Goal: Information Seeking & Learning: Learn about a topic

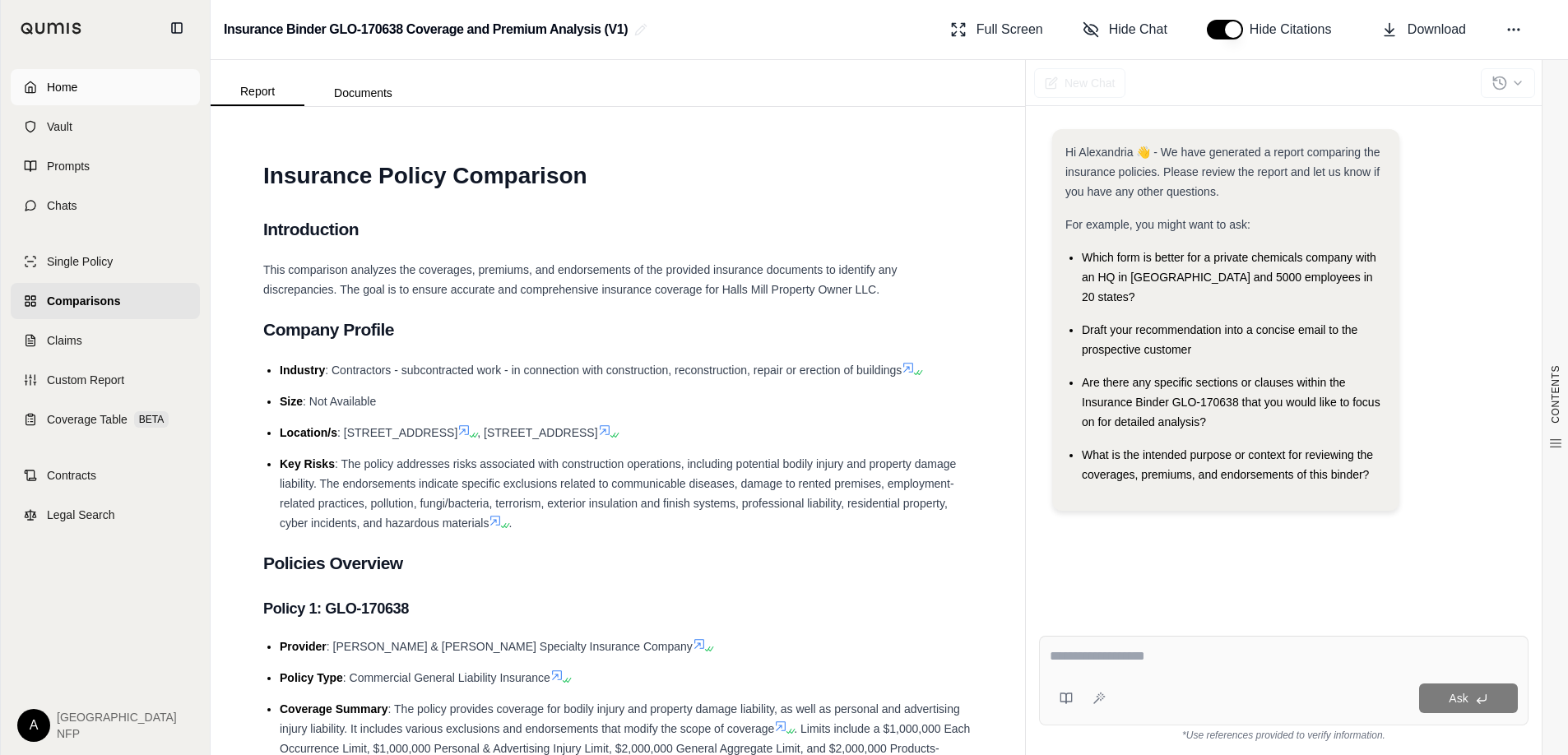
click at [38, 85] on link "Home" at bounding box center [105, 87] width 189 height 36
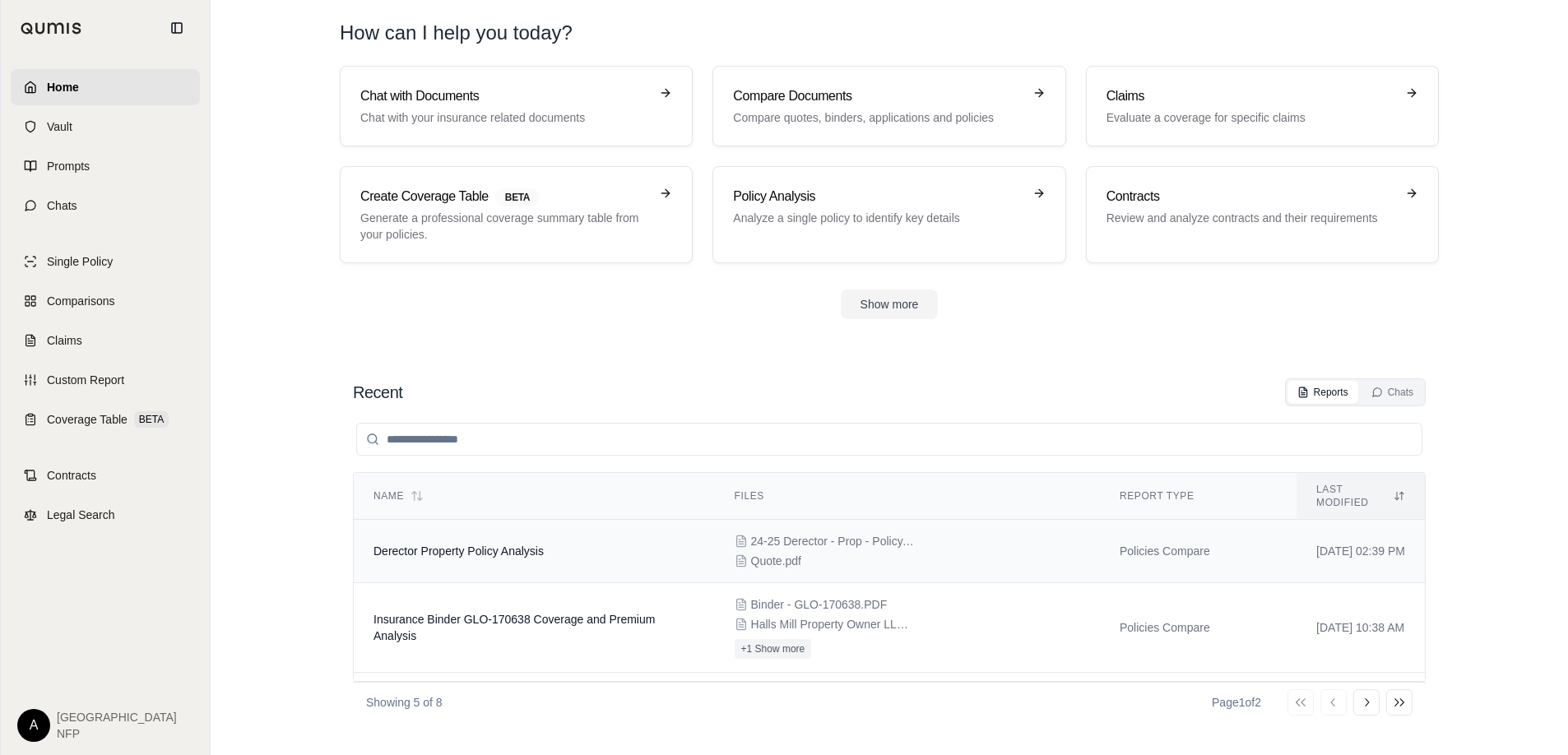
click at [636, 529] on td "Derector Property Policy Analysis" at bounding box center [534, 551] width 361 height 63
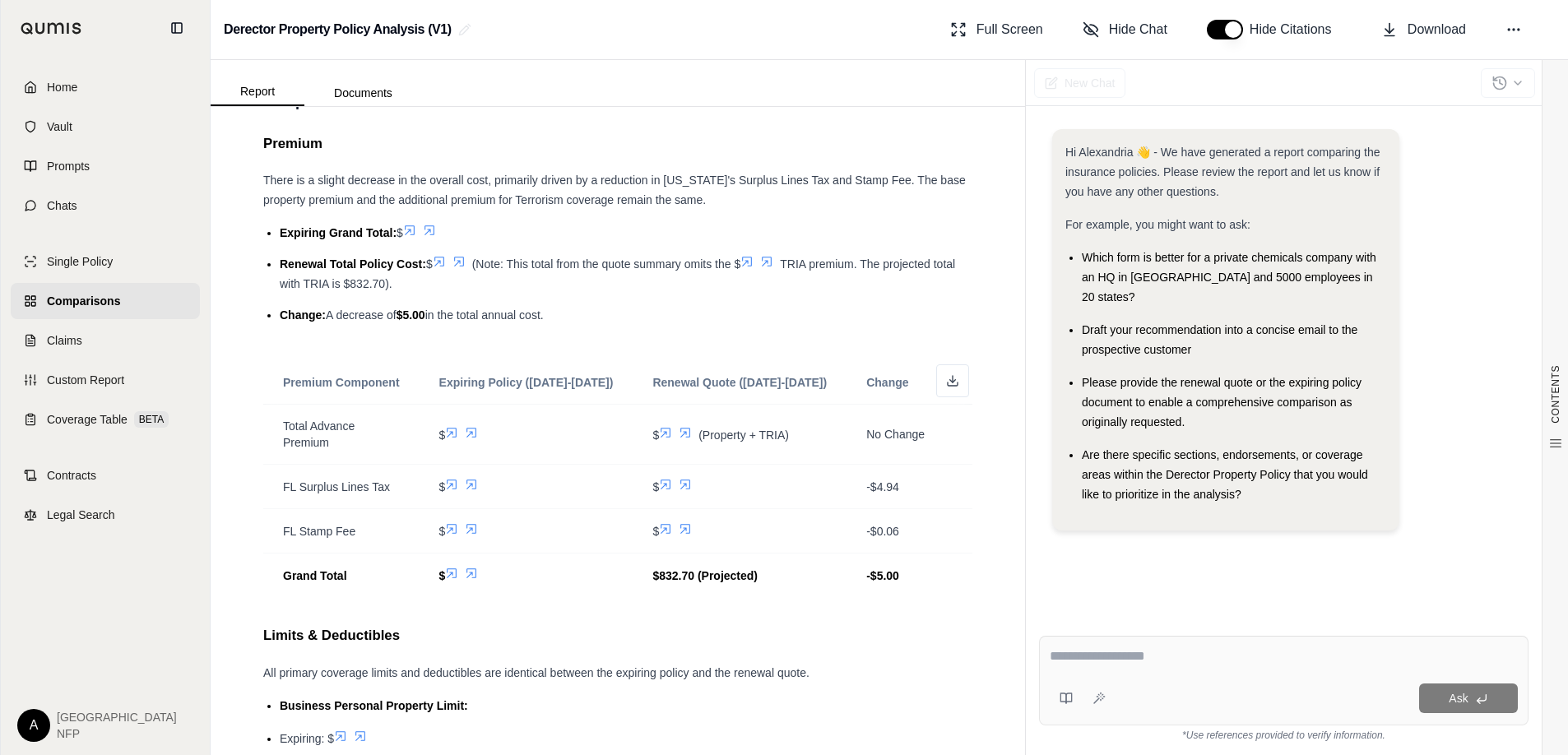
scroll to position [658, 0]
click at [453, 430] on icon at bounding box center [451, 431] width 13 height 13
click at [462, 262] on icon at bounding box center [459, 261] width 13 height 13
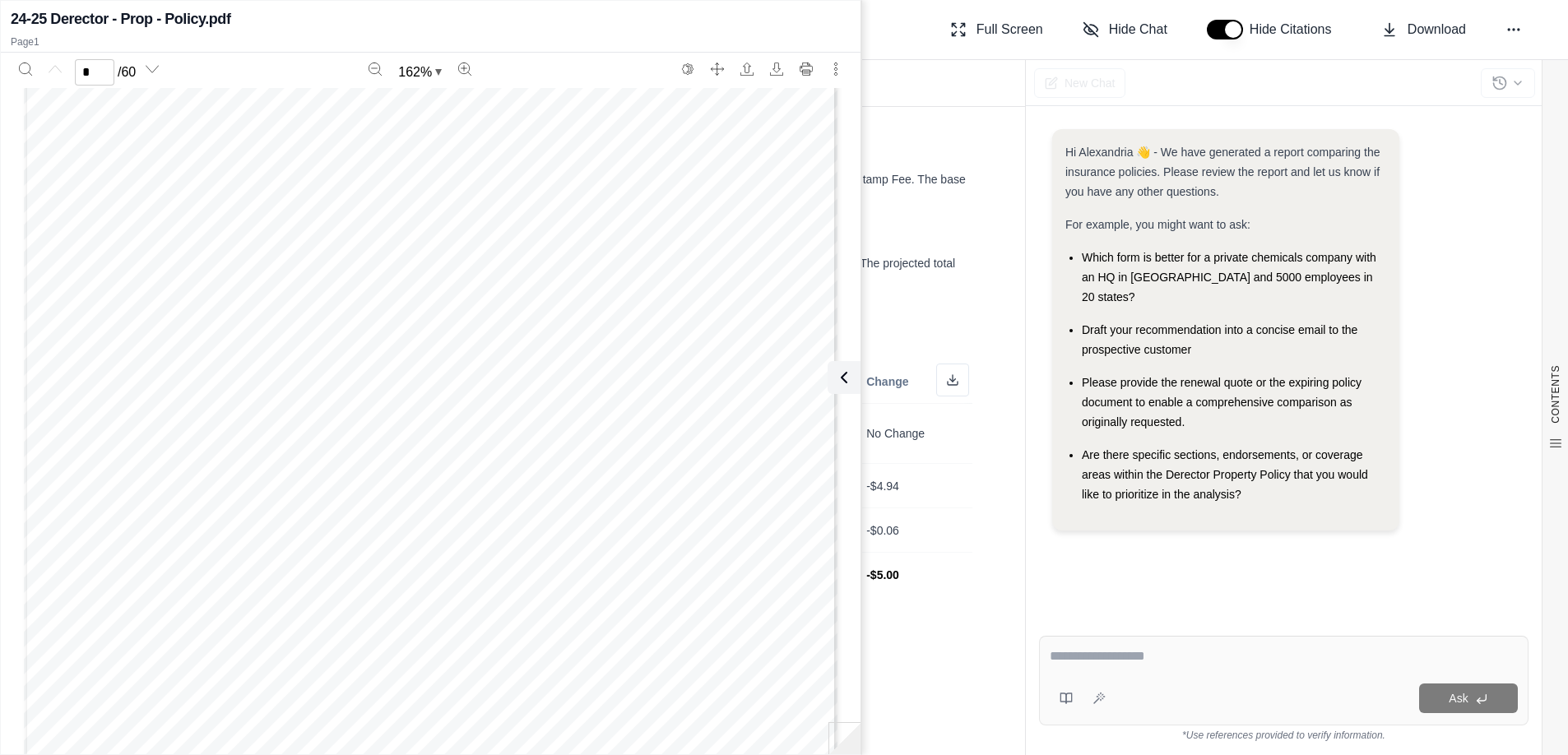
scroll to position [0, 0]
click at [846, 375] on icon at bounding box center [841, 377] width 20 height 20
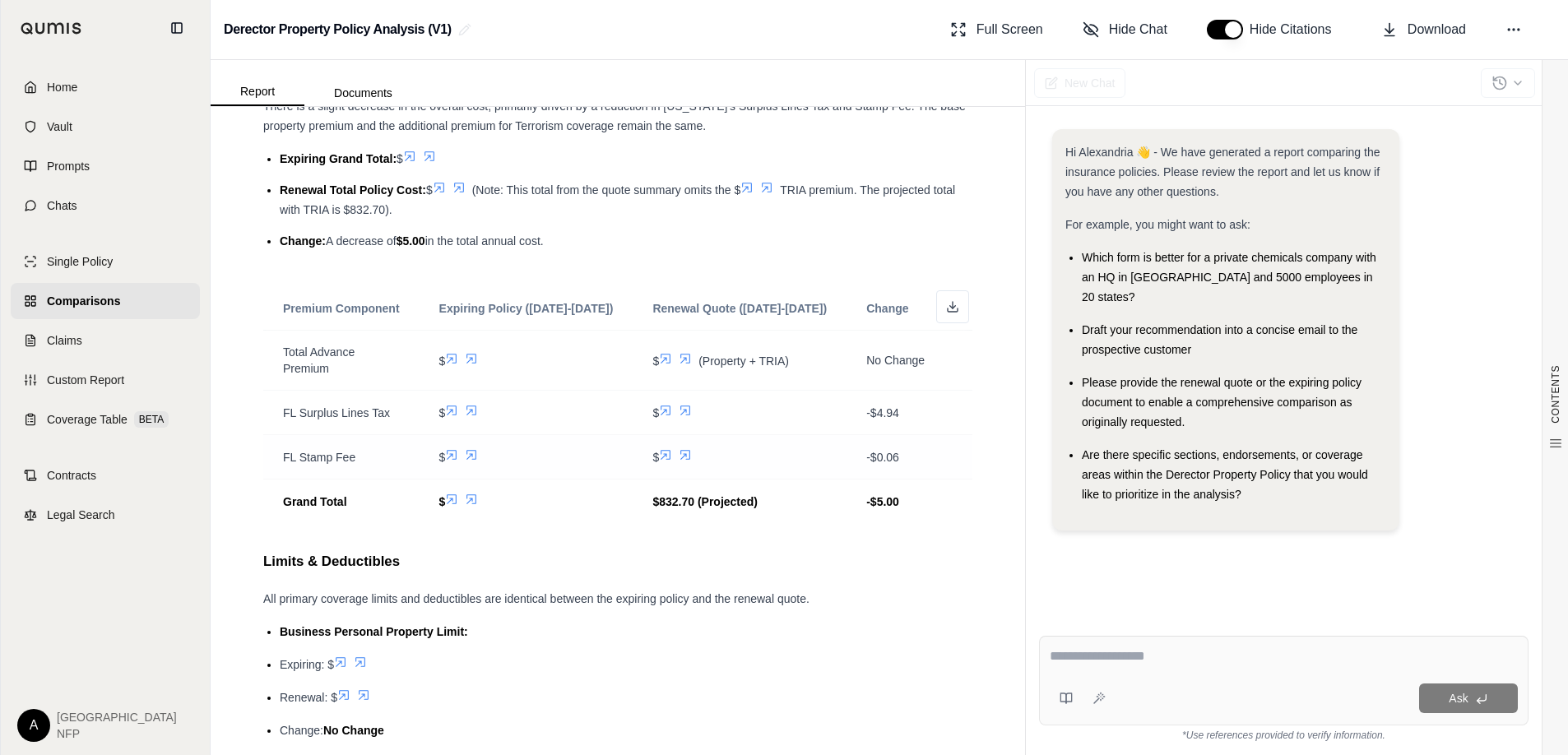
scroll to position [740, 0]
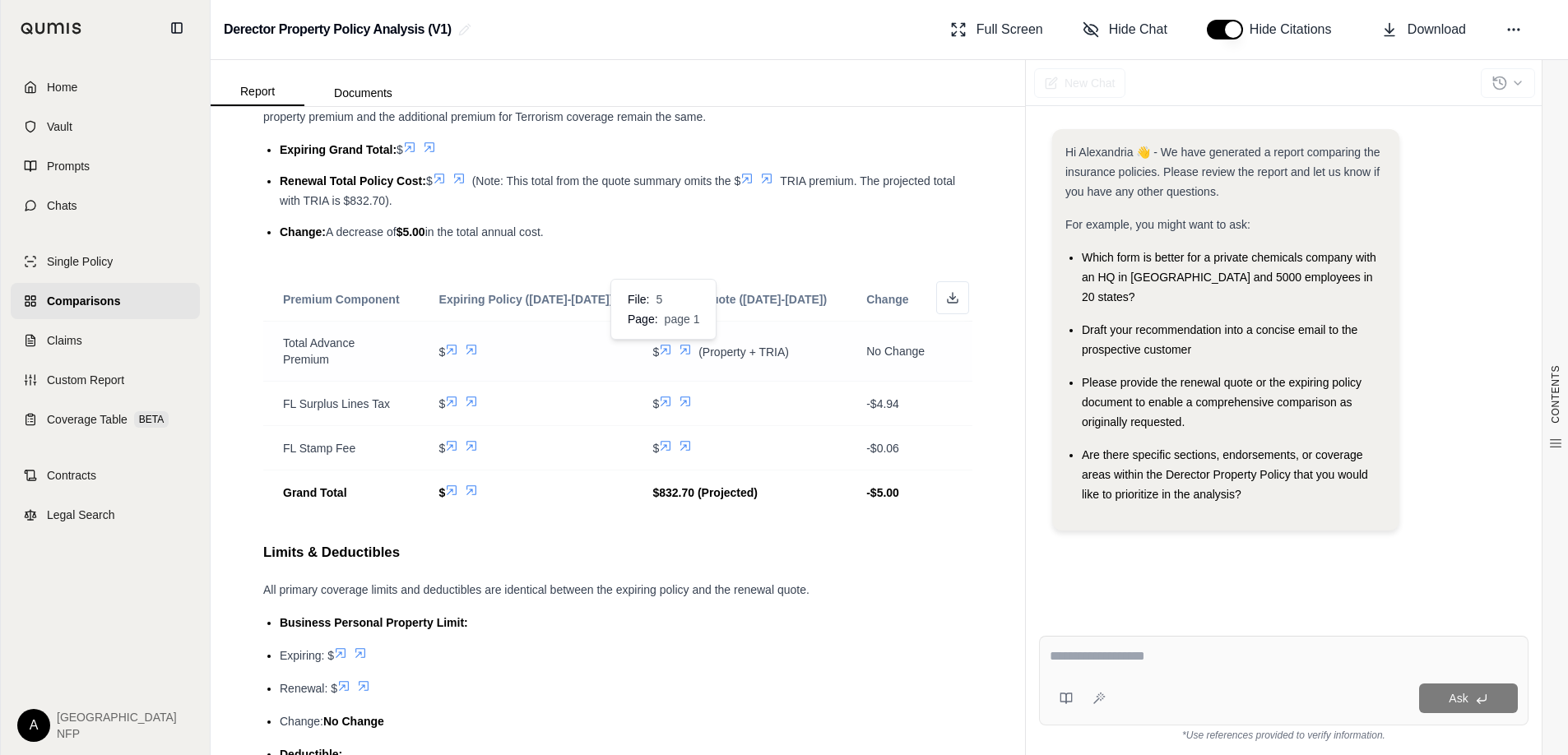
click at [680, 347] on icon at bounding box center [685, 349] width 10 height 10
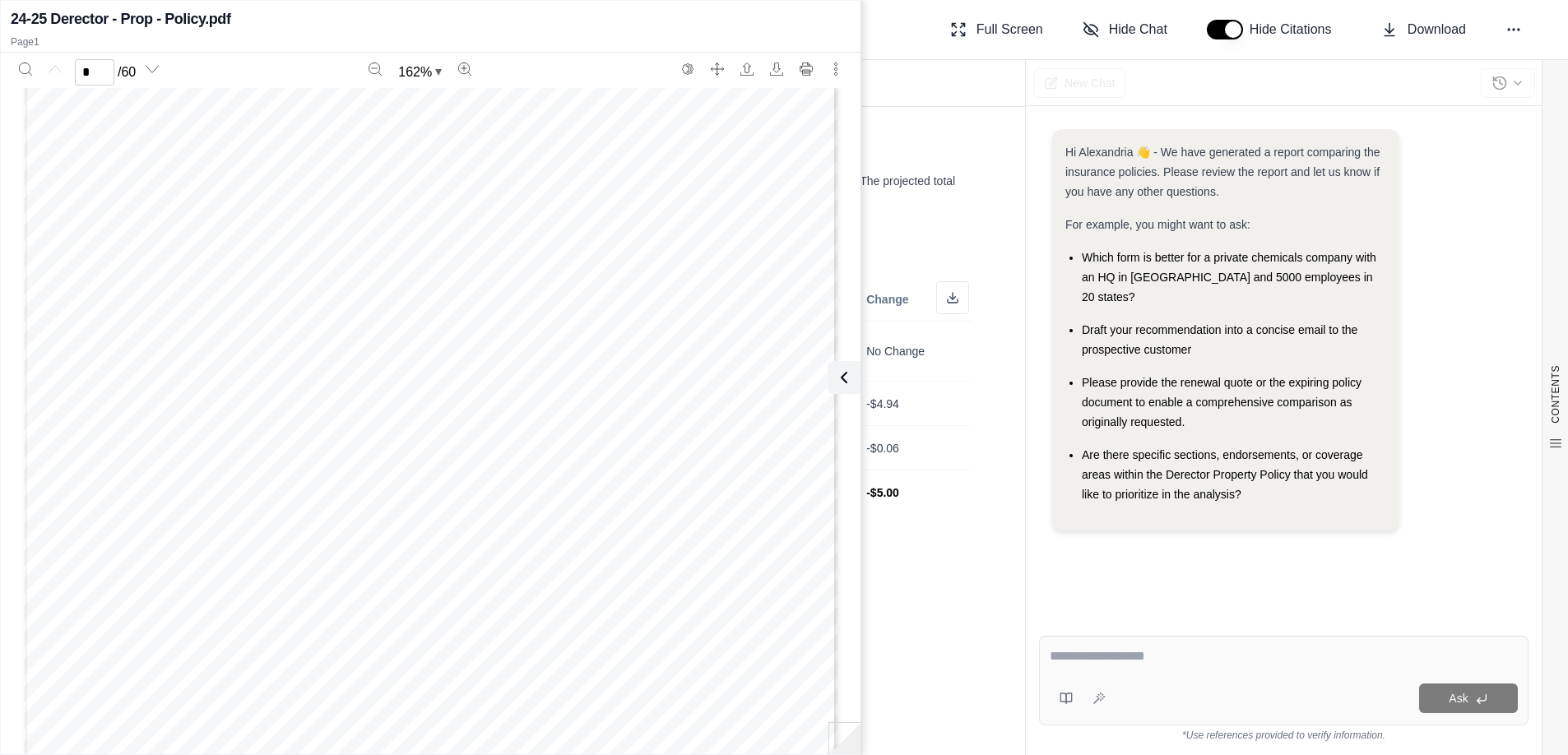
scroll to position [329, 0]
click at [852, 367] on button at bounding box center [841, 377] width 33 height 33
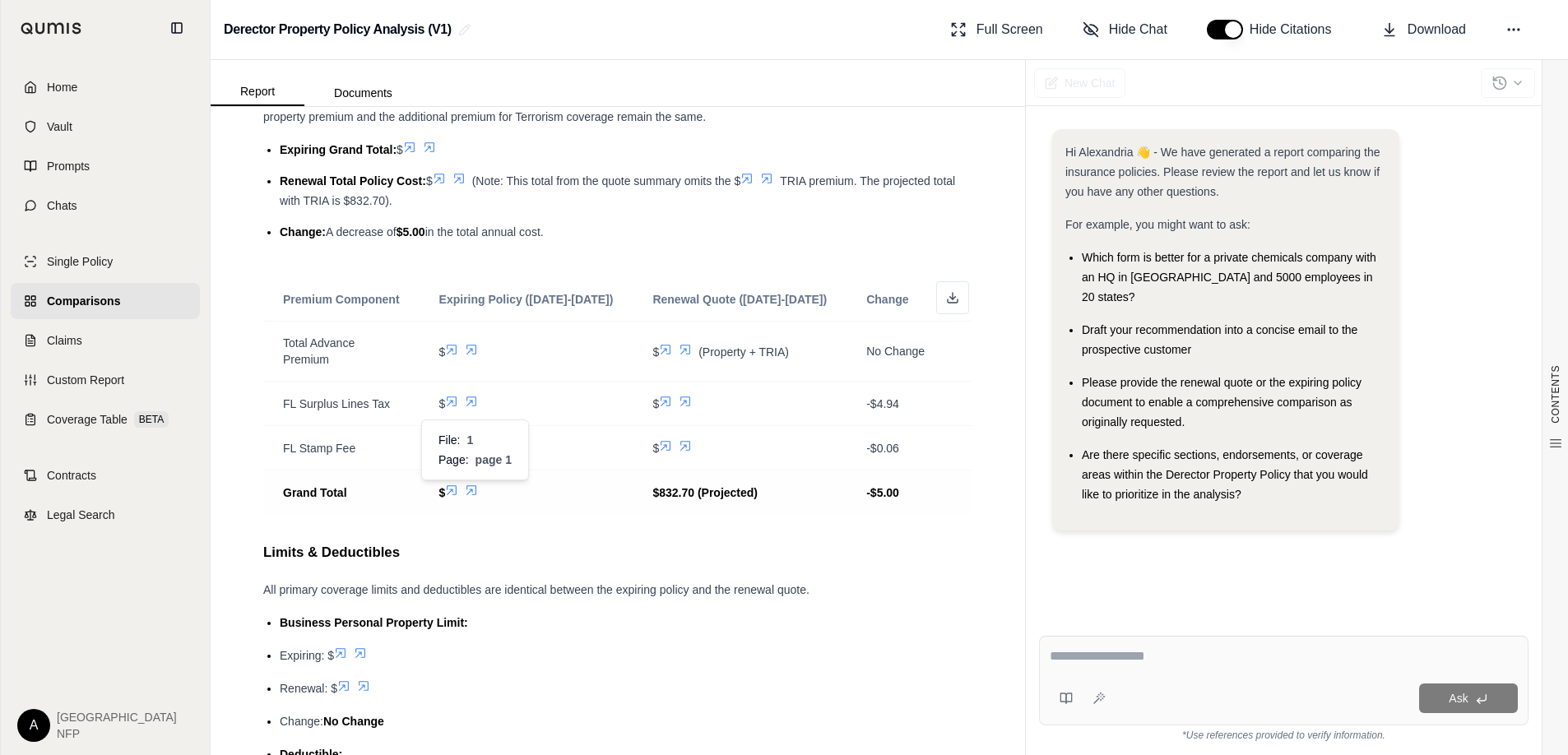
click at [469, 492] on icon at bounding box center [471, 490] width 13 height 13
click at [470, 484] on icon at bounding box center [471, 490] width 13 height 13
click at [466, 489] on icon at bounding box center [471, 490] width 13 height 13
click at [446, 488] on icon at bounding box center [451, 490] width 13 height 13
click at [450, 490] on icon at bounding box center [451, 490] width 13 height 13
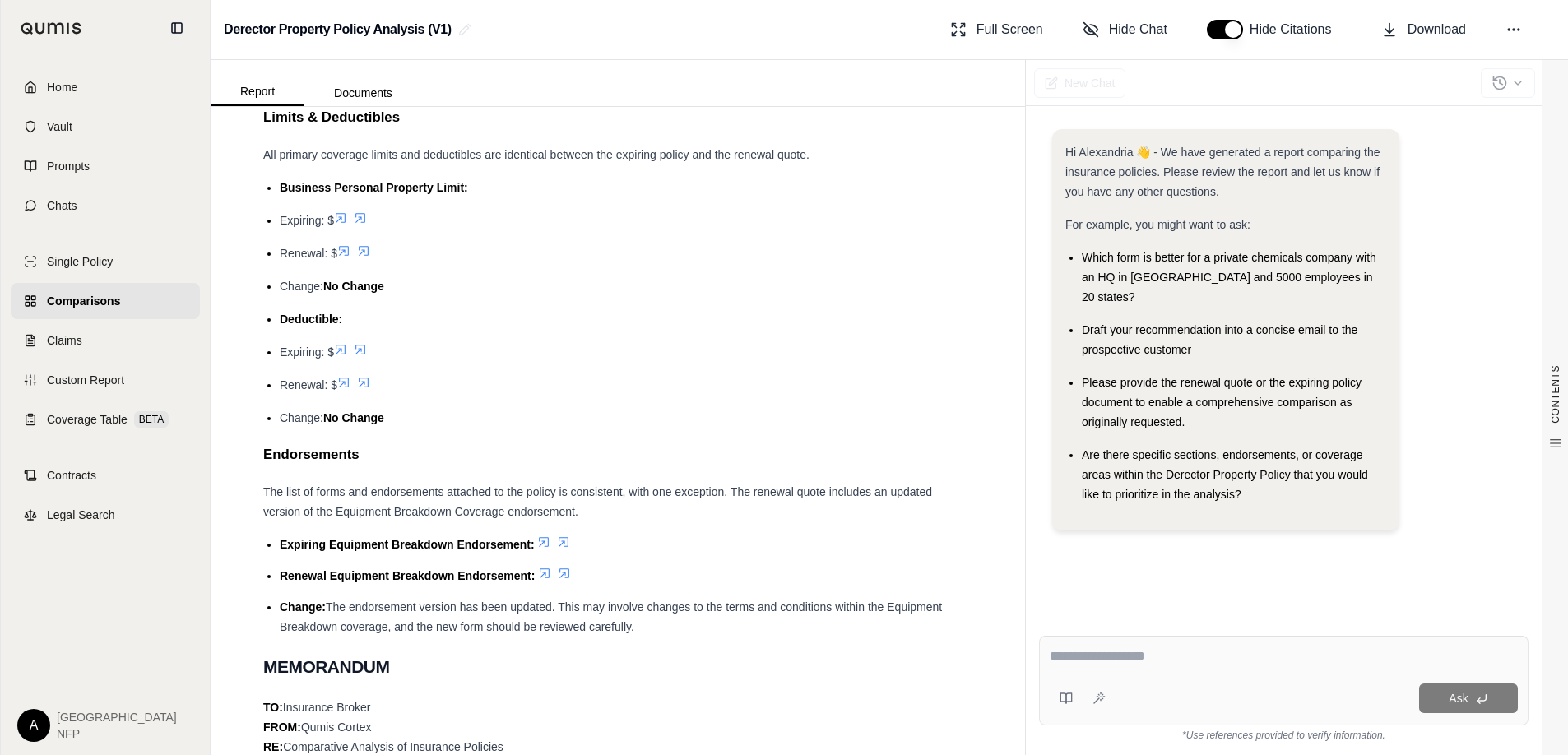
scroll to position [1316, 0]
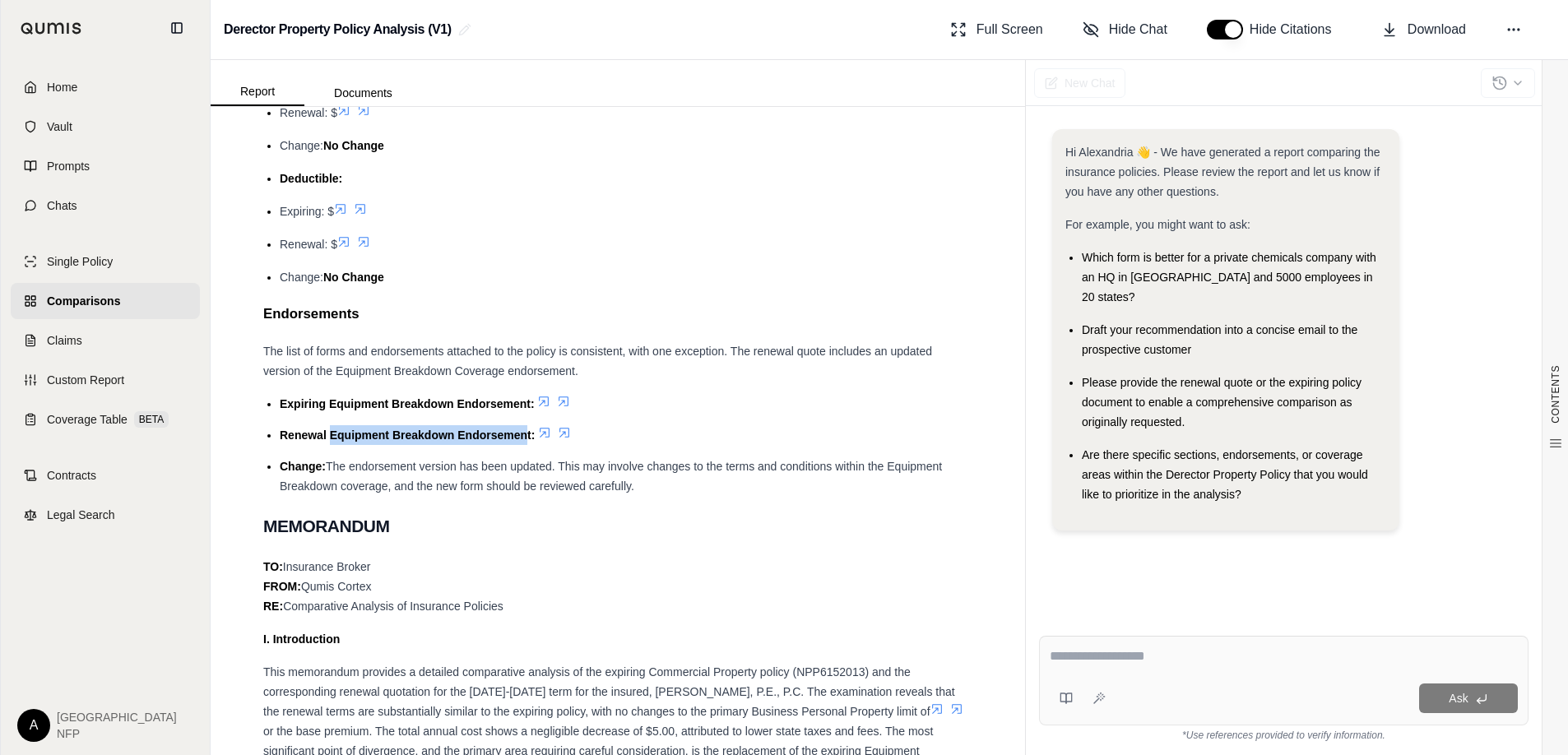
drag, startPoint x: 329, startPoint y: 431, endPoint x: 527, endPoint y: 436, distance: 198.1
click at [527, 436] on span "Renewal Equipment Breakdown Endorsement:" at bounding box center [408, 435] width 255 height 13
drag, startPoint x: 527, startPoint y: 436, endPoint x: 665, endPoint y: 484, distance: 146.1
click at [665, 484] on li "Change: The endorsement version has been updated. This may involve changes to t…" at bounding box center [626, 476] width 693 height 40
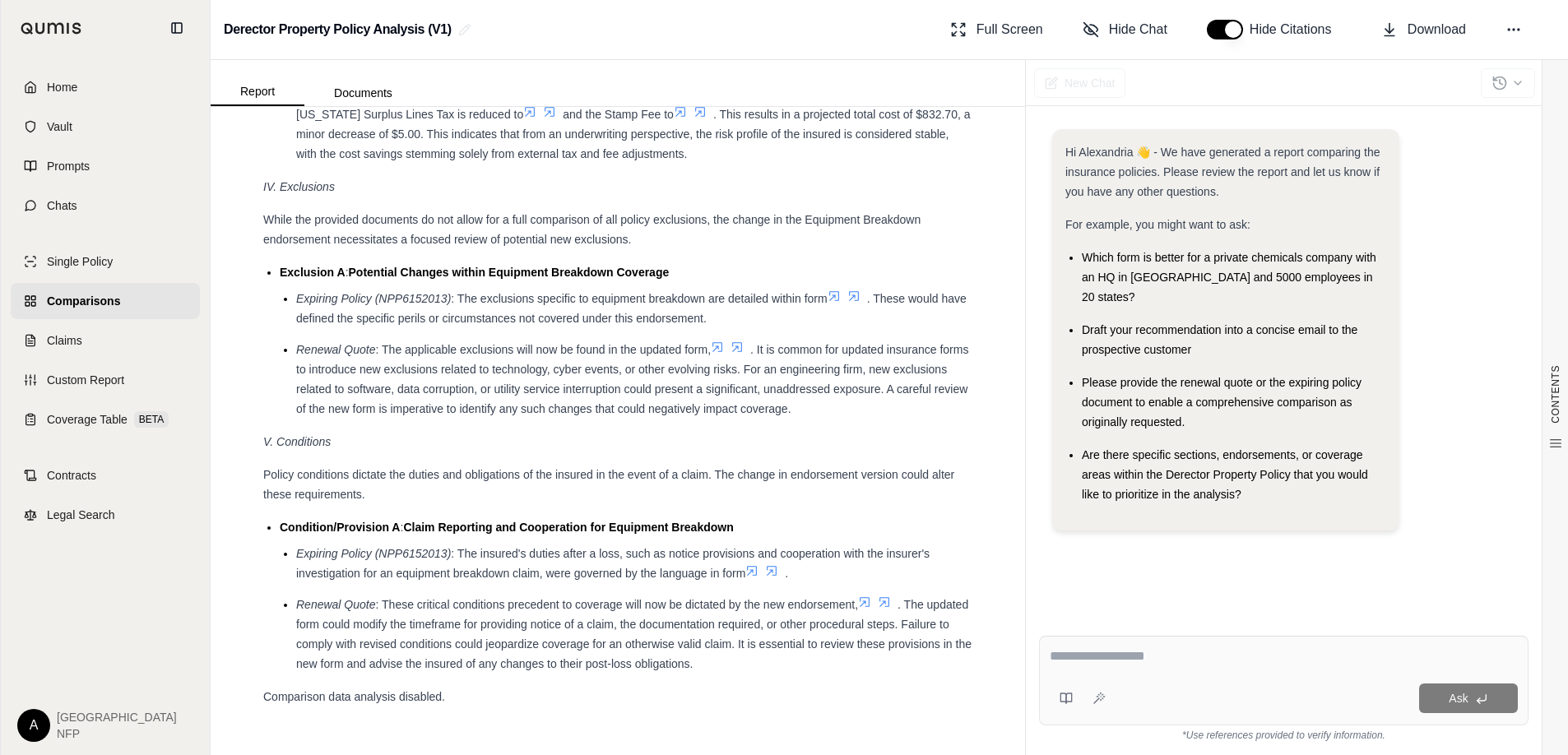
scroll to position [2989, 0]
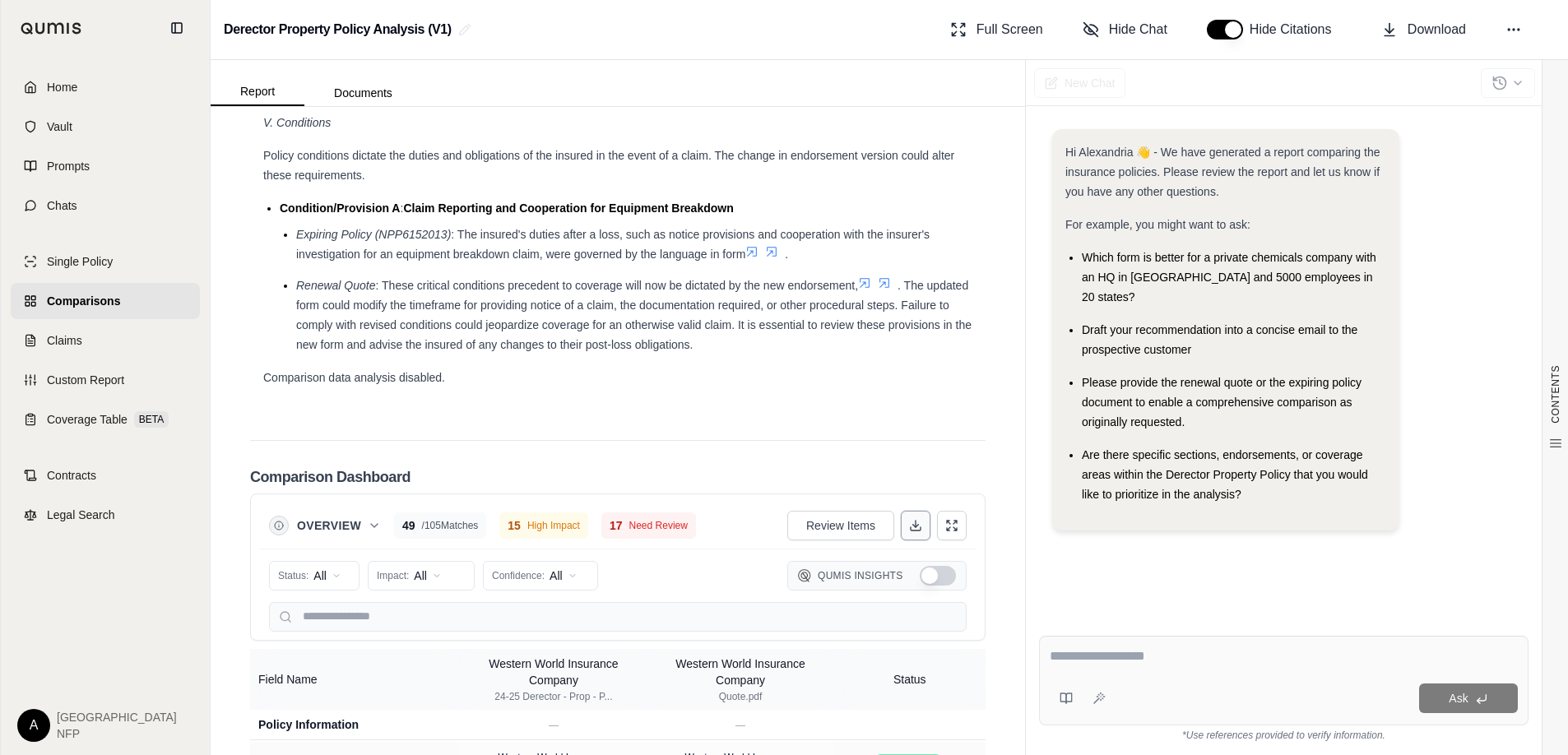
click at [909, 524] on icon at bounding box center [916, 525] width 13 height 13
